Goal: Browse casually

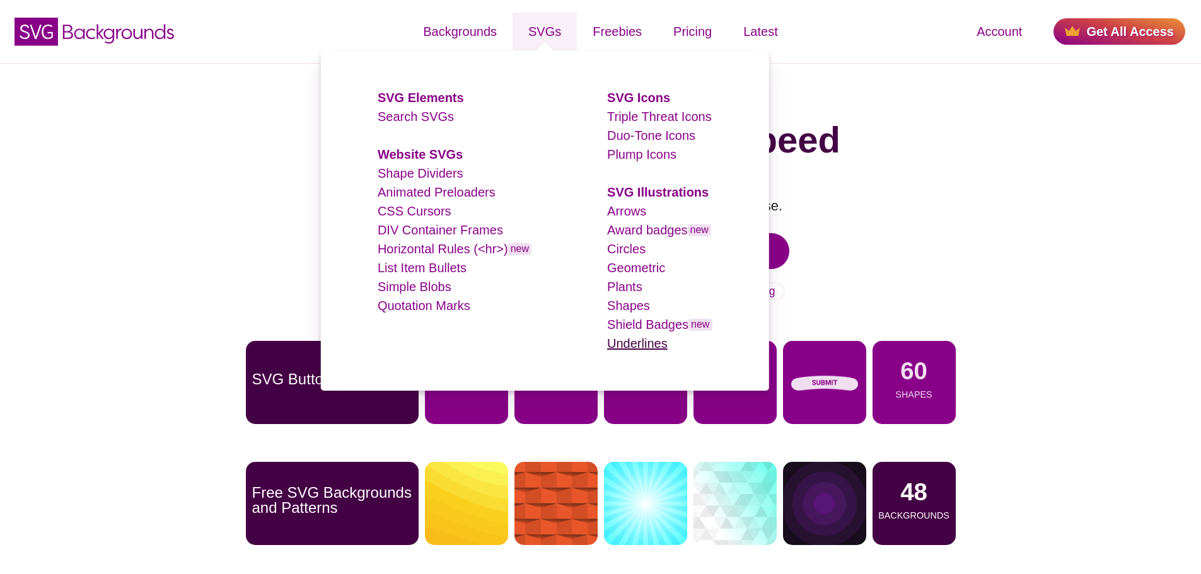
click at [647, 340] on link "Underlines" at bounding box center [637, 344] width 60 height 14
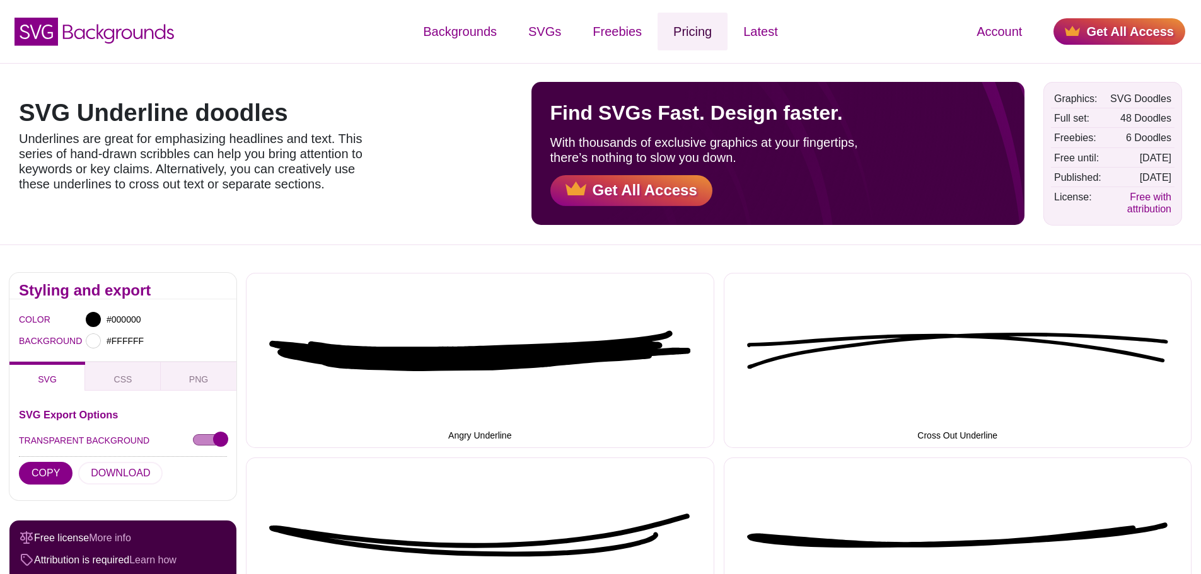
click at [698, 32] on link "Pricing" at bounding box center [692, 32] width 70 height 38
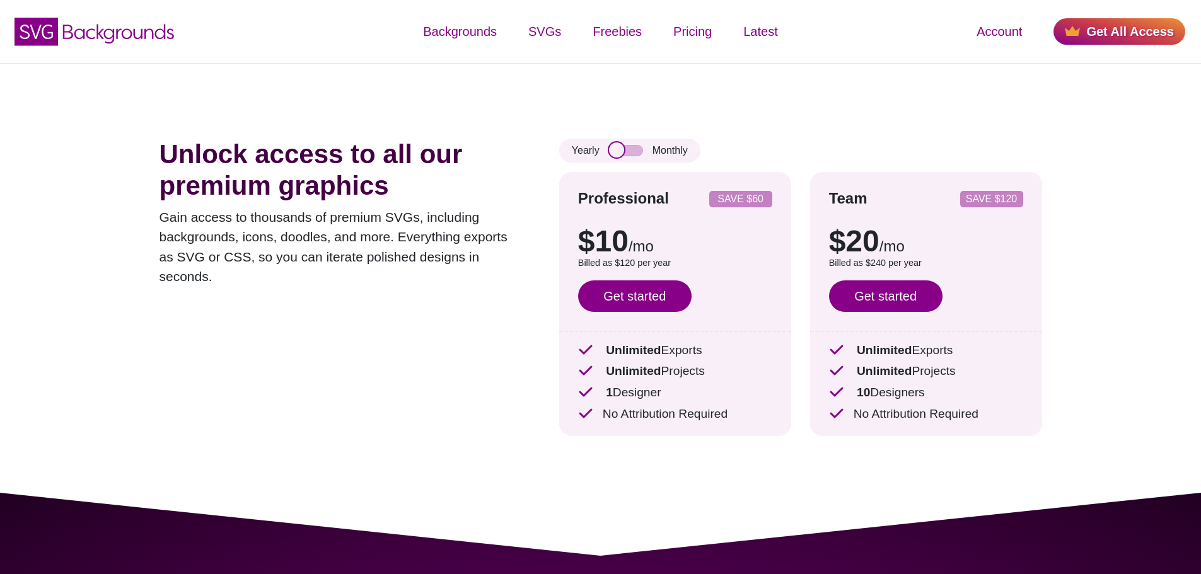
click at [626, 147] on input "checkbox" at bounding box center [626, 150] width 34 height 11
checkbox input "true"
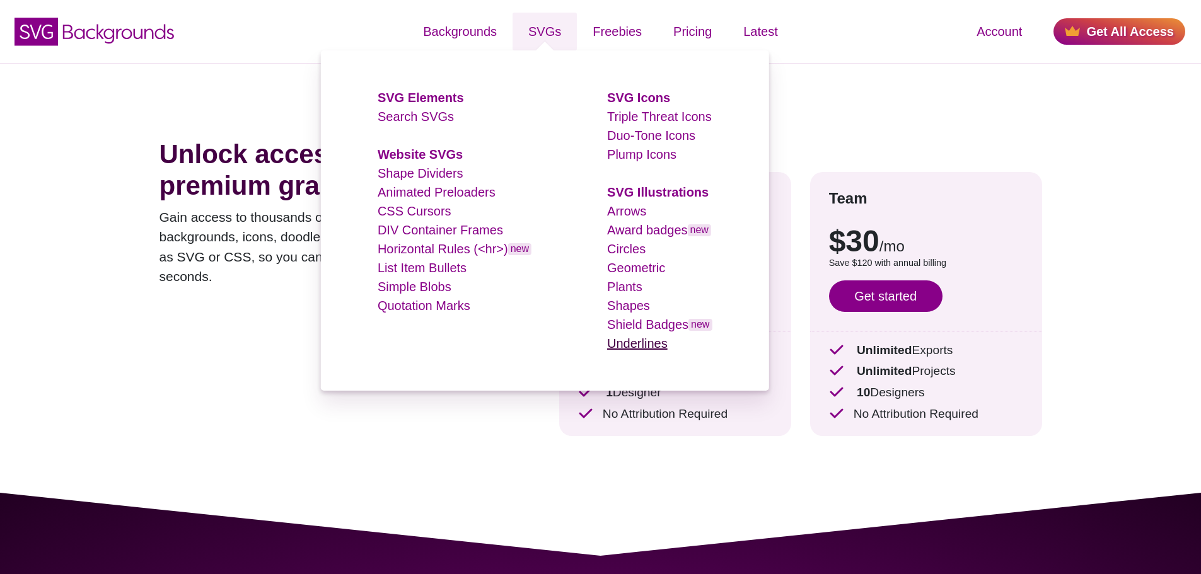
click at [666, 347] on link "Underlines" at bounding box center [637, 344] width 60 height 14
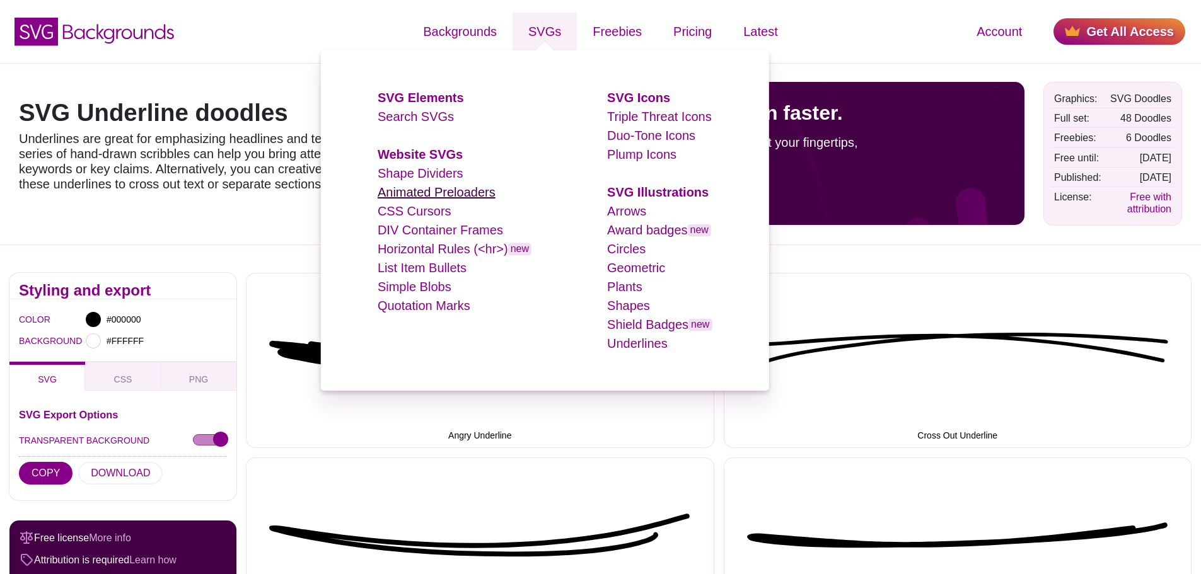
click at [444, 191] on link "Animated Preloaders" at bounding box center [436, 192] width 118 height 14
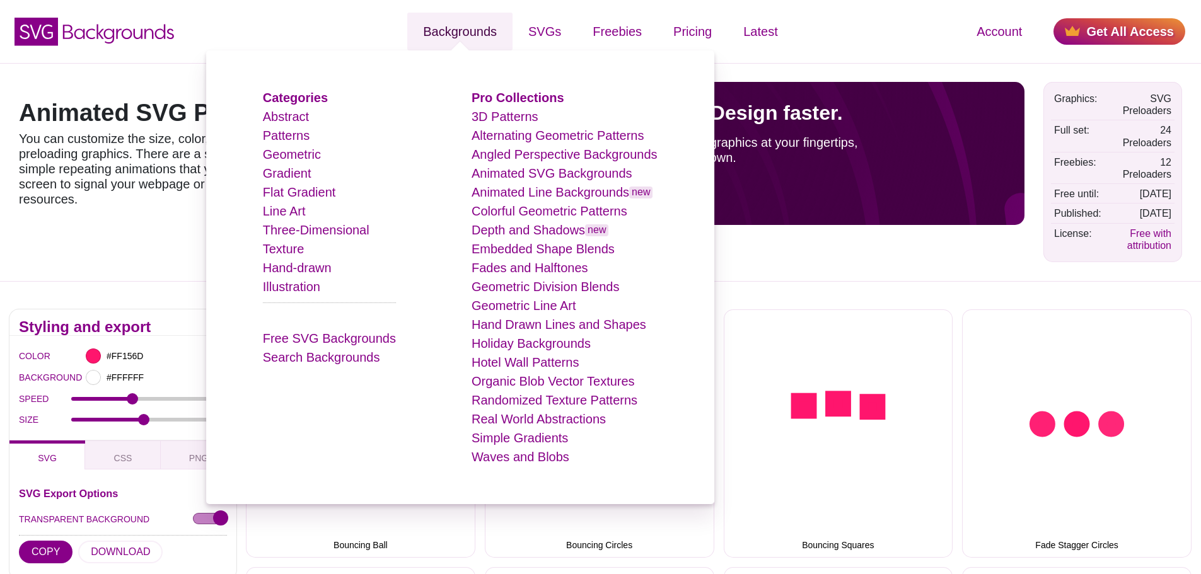
click at [469, 30] on link "Backgrounds" at bounding box center [459, 32] width 105 height 38
